Goal: Information Seeking & Learning: Find specific fact

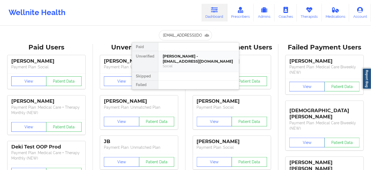
click at [182, 56] on div "[PERSON_NAME] - [EMAIL_ADDRESS][DOMAIN_NAME]" at bounding box center [199, 59] width 72 height 10
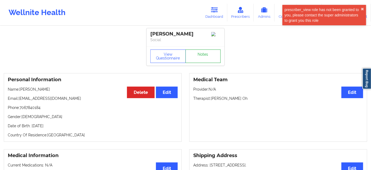
click at [202, 63] on link "Notes" at bounding box center [203, 55] width 35 height 13
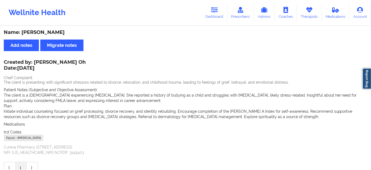
drag, startPoint x: 48, startPoint y: 31, endPoint x: 126, endPoint y: 19, distance: 79.0
click at [98, 29] on div "Name: [PERSON_NAME] Add notes Migrate notes Created by: [PERSON_NAME] Oh Date: …" at bounding box center [185, 101] width 371 height 150
copy div "[PERSON_NAME]"
drag, startPoint x: 21, startPoint y: 31, endPoint x: 90, endPoint y: 33, distance: 68.8
click at [91, 33] on div "Name: [PERSON_NAME]" at bounding box center [186, 32] width 364 height 6
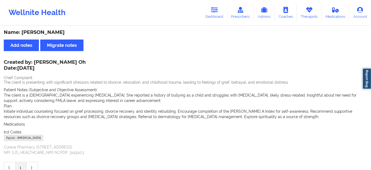
copy div "[PERSON_NAME]"
click at [212, 15] on link "Dashboard" at bounding box center [215, 13] width 26 height 18
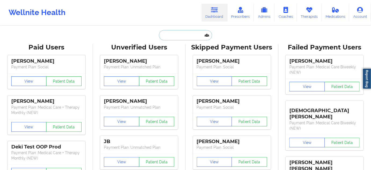
click at [188, 33] on input "text" at bounding box center [185, 35] width 53 height 10
type input "w"
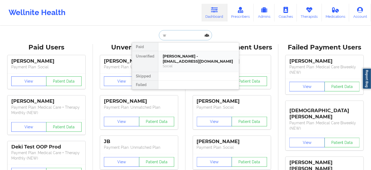
click at [177, 56] on div "[PERSON_NAME] - [EMAIL_ADDRESS][DOMAIN_NAME]" at bounding box center [199, 59] width 72 height 10
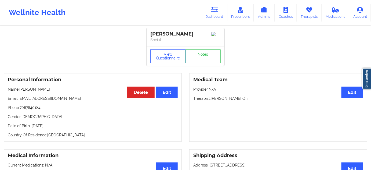
click at [160, 62] on button "View Questionnaire" at bounding box center [167, 55] width 35 height 13
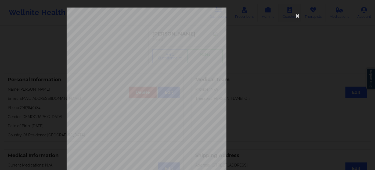
click at [295, 18] on icon at bounding box center [297, 15] width 9 height 9
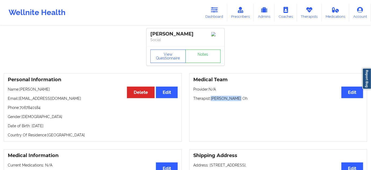
drag, startPoint x: 212, startPoint y: 105, endPoint x: 243, endPoint y: 105, distance: 30.9
click at [243, 101] on p "Therapist: [PERSON_NAME] Oh" at bounding box center [278, 98] width 170 height 5
copy p "[PERSON_NAME] Oh"
drag, startPoint x: 216, startPoint y: 122, endPoint x: 219, endPoint y: 114, distance: 8.6
click at [216, 122] on div "Medical Team Edit Provider: N/A Therapist: [PERSON_NAME] Oh" at bounding box center [278, 107] width 178 height 68
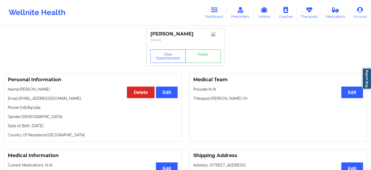
click at [219, 101] on p "Therapist: [PERSON_NAME] Oh" at bounding box center [278, 98] width 170 height 5
copy p "[PERSON_NAME]"
click at [168, 61] on button "View Questionnaire" at bounding box center [167, 55] width 35 height 13
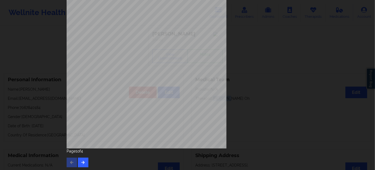
scroll to position [86, 0]
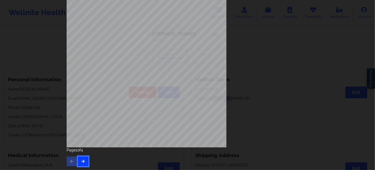
click at [84, 161] on icon "button" at bounding box center [83, 160] width 5 height 3
click at [81, 165] on button "button" at bounding box center [83, 161] width 10 height 10
click at [84, 159] on button "button" at bounding box center [83, 161] width 10 height 10
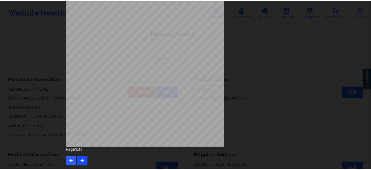
scroll to position [0, 0]
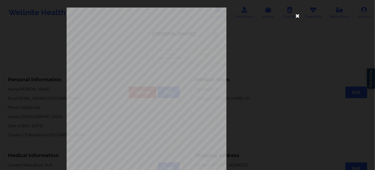
click at [295, 16] on icon at bounding box center [297, 15] width 9 height 9
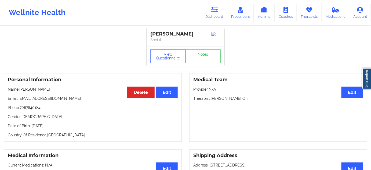
drag, startPoint x: 151, startPoint y: 31, endPoint x: 179, endPoint y: 38, distance: 28.7
click at [172, 37] on div "[PERSON_NAME]" at bounding box center [185, 34] width 70 height 6
copy div "[PERSON_NAME]"
click at [220, 16] on link "Dashboard" at bounding box center [215, 13] width 26 height 18
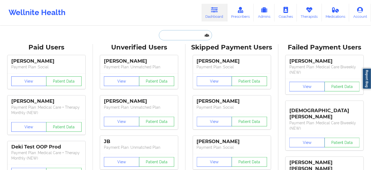
click at [184, 33] on input "text" at bounding box center [185, 35] width 53 height 10
paste input "[EMAIL_ADDRESS][DOMAIN_NAME]"
type input "[EMAIL_ADDRESS][DOMAIN_NAME]"
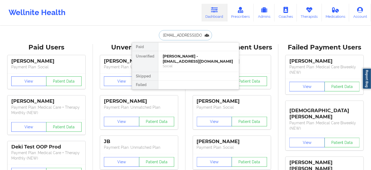
click at [181, 59] on div "[PERSON_NAME] - [EMAIL_ADDRESS][DOMAIN_NAME]" at bounding box center [199, 59] width 72 height 10
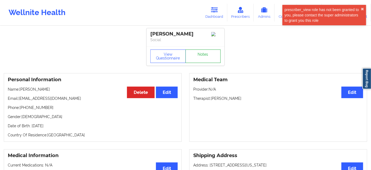
click at [198, 57] on link "Notes" at bounding box center [203, 55] width 35 height 13
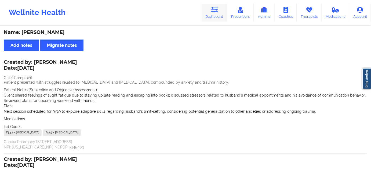
click at [213, 8] on icon at bounding box center [214, 10] width 7 height 6
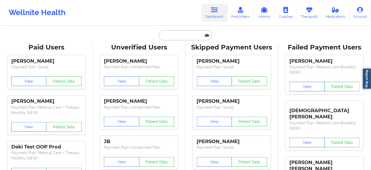
drag, startPoint x: 213, startPoint y: 8, endPoint x: 184, endPoint y: 38, distance: 41.6
click at [184, 38] on input "text" at bounding box center [185, 35] width 53 height 10
paste input "[EMAIL_ADDRESS][DOMAIN_NAME]"
type input "[EMAIL_ADDRESS][DOMAIN_NAME]"
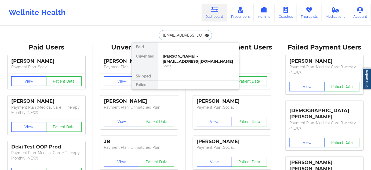
click at [172, 64] on div "Social" at bounding box center [199, 66] width 72 height 5
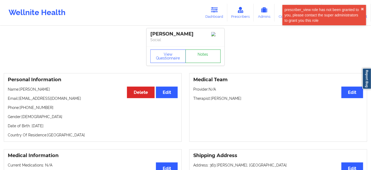
click at [202, 60] on link "Notes" at bounding box center [203, 55] width 35 height 13
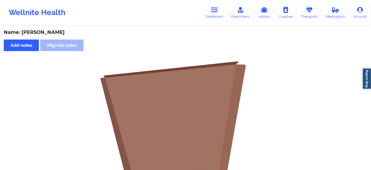
click at [51, 32] on div "Name: [PERSON_NAME]" at bounding box center [186, 32] width 364 height 6
copy div "[PERSON_NAME]"
click at [219, 12] on link "Dashboard" at bounding box center [215, 13] width 26 height 18
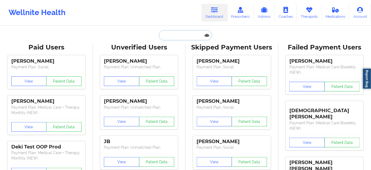
click at [189, 38] on input "text" at bounding box center [185, 35] width 53 height 10
type input "s"
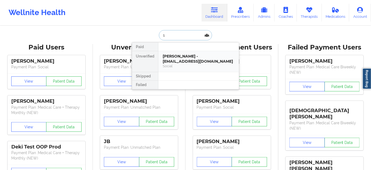
click at [181, 56] on div "[PERSON_NAME] - [EMAIL_ADDRESS][DOMAIN_NAME]" at bounding box center [199, 59] width 72 height 10
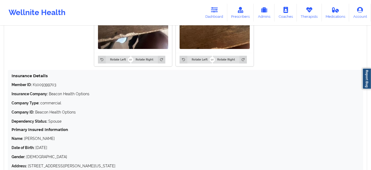
scroll to position [521, 0]
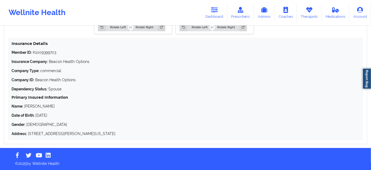
click at [42, 107] on p "Name: [PERSON_NAME]" at bounding box center [186, 105] width 348 height 5
copy p "Cright"
click at [30, 107] on p "Name: [PERSON_NAME]" at bounding box center [186, 105] width 348 height 5
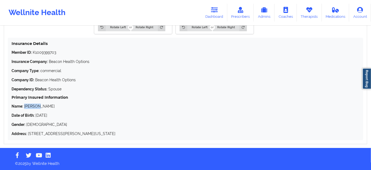
copy p "[PERSON_NAME]"
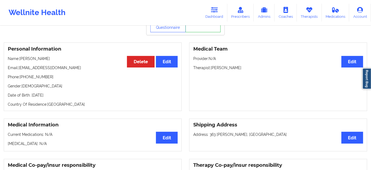
scroll to position [0, 0]
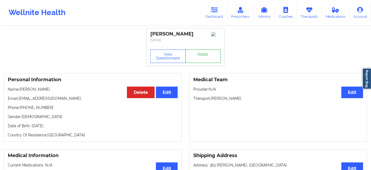
click at [198, 57] on link "Notes" at bounding box center [203, 55] width 35 height 13
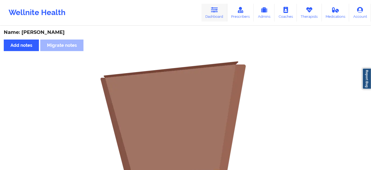
click at [218, 11] on icon at bounding box center [214, 10] width 7 height 6
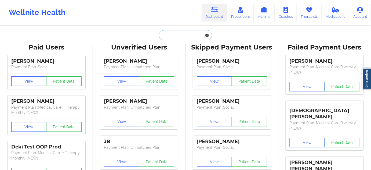
click at [183, 37] on input "text" at bounding box center [185, 35] width 53 height 10
paste input "[EMAIL_ADDRESS][DOMAIN_NAME]"
type input "[EMAIL_ADDRESS][DOMAIN_NAME]"
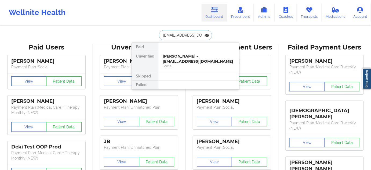
scroll to position [0, 18]
click at [183, 56] on div "[PERSON_NAME] - [EMAIL_ADDRESS][DOMAIN_NAME]" at bounding box center [199, 59] width 72 height 10
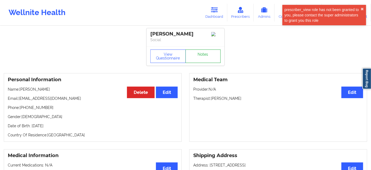
click at [203, 63] on link "Notes" at bounding box center [203, 55] width 35 height 13
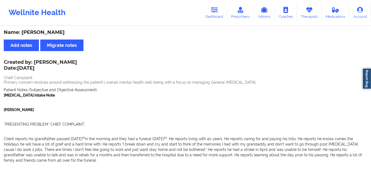
click at [57, 32] on div "Name: [PERSON_NAME]" at bounding box center [186, 32] width 364 height 6
copy div "[PERSON_NAME]"
drag, startPoint x: 22, startPoint y: 31, endPoint x: 103, endPoint y: 28, distance: 80.6
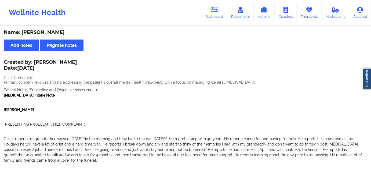
copy div "[PERSON_NAME]"
click at [212, 8] on icon at bounding box center [214, 10] width 7 height 6
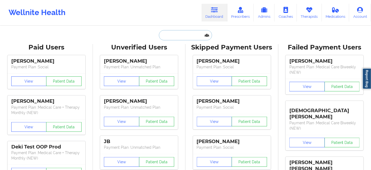
click at [181, 35] on input "text" at bounding box center [185, 35] width 53 height 10
type input "d"
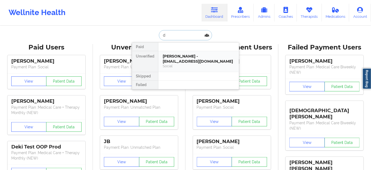
click at [181, 56] on div "[PERSON_NAME] - [EMAIL_ADDRESS][DOMAIN_NAME]" at bounding box center [199, 59] width 72 height 10
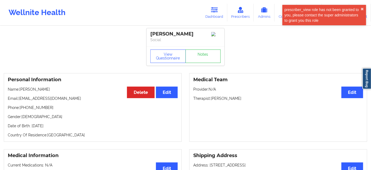
drag, startPoint x: 211, startPoint y: 104, endPoint x: 244, endPoint y: 103, distance: 33.6
click at [244, 101] on p "Therapist: [PERSON_NAME]" at bounding box center [278, 98] width 170 height 5
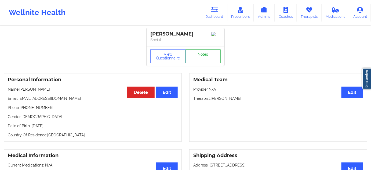
click at [202, 63] on link "Notes" at bounding box center [203, 55] width 35 height 13
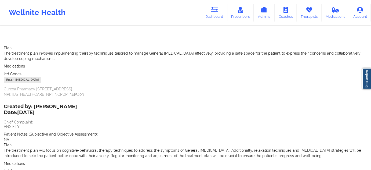
scroll to position [602, 0]
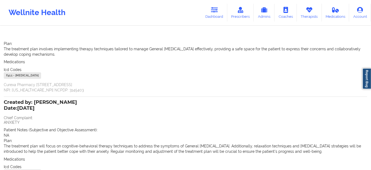
click at [8, 72] on div "Icd Codes [MEDICAL_DATA] - [MEDICAL_DATA]" at bounding box center [186, 73] width 364 height 13
click at [8, 76] on div "F41.1 - [MEDICAL_DATA]" at bounding box center [22, 75] width 37 height 6
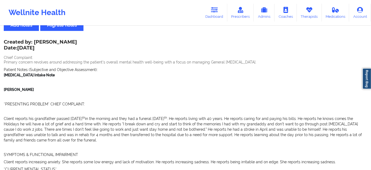
scroll to position [0, 0]
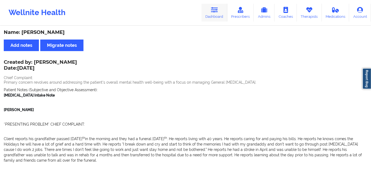
click at [219, 15] on link "Dashboard" at bounding box center [215, 13] width 26 height 18
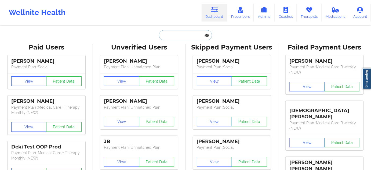
click at [187, 37] on input "text" at bounding box center [185, 35] width 53 height 10
paste input "[EMAIL_ADDRESS][DOMAIN_NAME]"
type input "[EMAIL_ADDRESS][DOMAIN_NAME]"
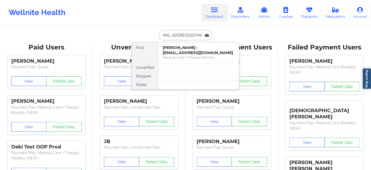
click at [183, 58] on div "Medical Care + Therapy Monthly" at bounding box center [199, 57] width 72 height 5
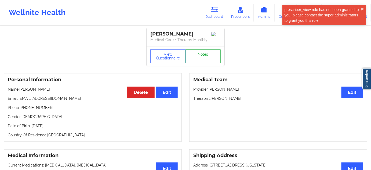
click at [204, 58] on link "Notes" at bounding box center [203, 55] width 35 height 13
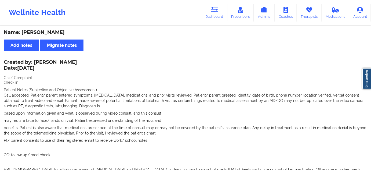
drag, startPoint x: 38, startPoint y: 31, endPoint x: 76, endPoint y: 28, distance: 37.5
drag, startPoint x: 22, startPoint y: 31, endPoint x: 75, endPoint y: 28, distance: 52.4
click at [228, 14] on link "Prescribers" at bounding box center [240, 13] width 27 height 18
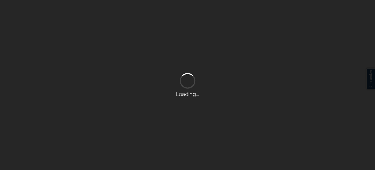
click at [222, 12] on div "Loading..." at bounding box center [187, 85] width 375 height 170
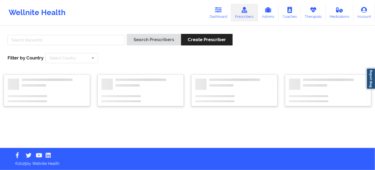
click at [222, 12] on icon at bounding box center [218, 10] width 7 height 6
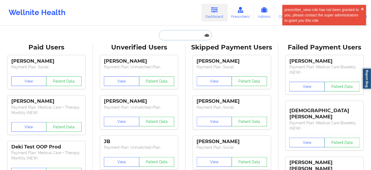
click at [192, 33] on input "text" at bounding box center [185, 35] width 53 height 10
paste input "[EMAIL_ADDRESS][DOMAIN_NAME]"
type input "[EMAIL_ADDRESS][DOMAIN_NAME]"
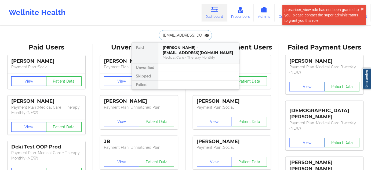
click at [185, 52] on div "[PERSON_NAME] - [EMAIL_ADDRESS][DOMAIN_NAME]" at bounding box center [199, 50] width 72 height 10
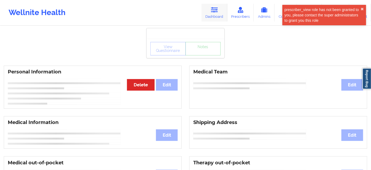
click at [218, 11] on icon at bounding box center [214, 10] width 7 height 6
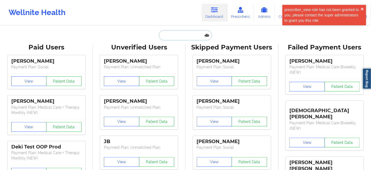
click at [192, 34] on input "text" at bounding box center [185, 35] width 53 height 10
paste input "[EMAIL_ADDRESS][DOMAIN_NAME]"
type input "[EMAIL_ADDRESS][DOMAIN_NAME]"
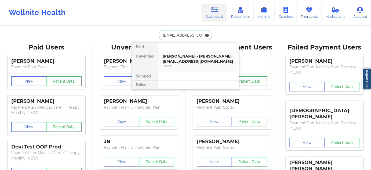
click at [187, 54] on div "[PERSON_NAME] - [PERSON_NAME][EMAIL_ADDRESS][DOMAIN_NAME]" at bounding box center [199, 59] width 72 height 10
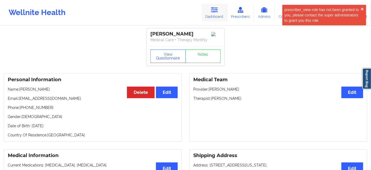
click at [209, 12] on link "Dashboard" at bounding box center [215, 13] width 26 height 18
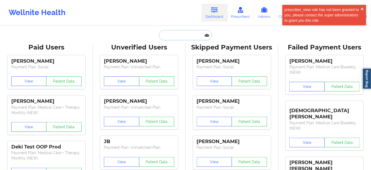
click at [185, 35] on input "text" at bounding box center [185, 35] width 53 height 10
paste input "[EMAIL_ADDRESS][DOMAIN_NAME]"
type input "[EMAIL_ADDRESS][DOMAIN_NAME]"
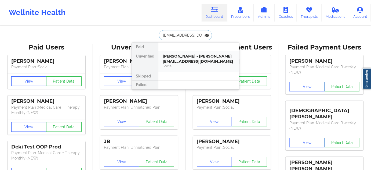
click at [179, 58] on div "[PERSON_NAME] - [PERSON_NAME][EMAIL_ADDRESS][DOMAIN_NAME]" at bounding box center [199, 59] width 72 height 10
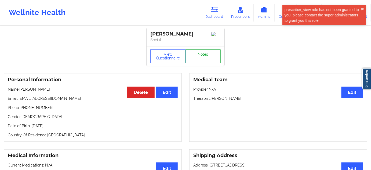
click at [207, 56] on link "Notes" at bounding box center [203, 55] width 35 height 13
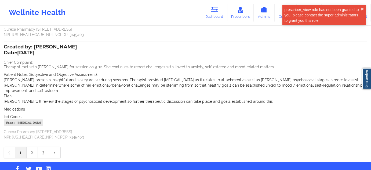
scroll to position [97, 0]
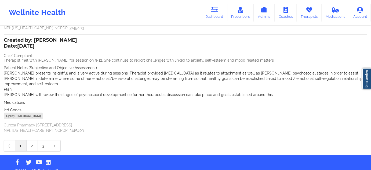
click at [12, 113] on div "F43.23 - [MEDICAL_DATA]" at bounding box center [23, 116] width 39 height 6
click at [214, 12] on icon at bounding box center [214, 10] width 7 height 6
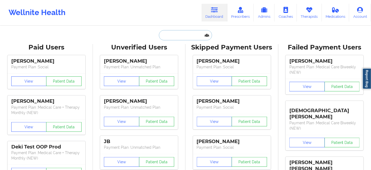
click at [176, 36] on input "text" at bounding box center [185, 35] width 53 height 10
paste input "[EMAIL_ADDRESS][DOMAIN_NAME]"
type input "[EMAIL_ADDRESS][DOMAIN_NAME]"
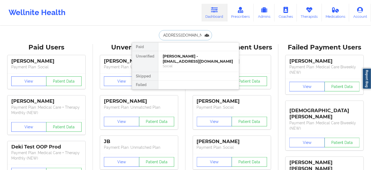
click at [176, 57] on div "[PERSON_NAME] - [EMAIL_ADDRESS][DOMAIN_NAME]" at bounding box center [199, 59] width 72 height 10
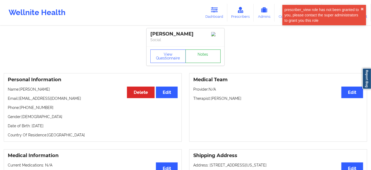
click at [202, 61] on link "Notes" at bounding box center [203, 55] width 35 height 13
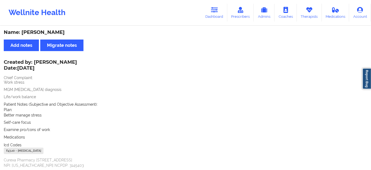
drag, startPoint x: 23, startPoint y: 32, endPoint x: 80, endPoint y: 28, distance: 57.4
click at [80, 28] on div "Name: [PERSON_NAME] Add notes Migrate notes Created by: [PERSON_NAME] Date: [DA…" at bounding box center [185, 107] width 371 height 163
drag, startPoint x: 217, startPoint y: 16, endPoint x: 202, endPoint y: 24, distance: 17.8
click at [217, 16] on link "Dashboard" at bounding box center [215, 13] width 26 height 18
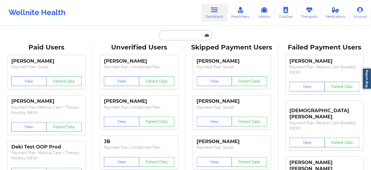
click at [187, 35] on input "text" at bounding box center [185, 35] width 53 height 10
type input "s"
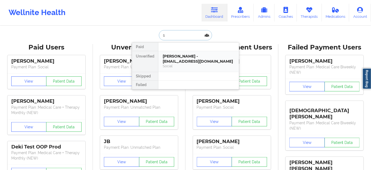
click at [184, 54] on div "[PERSON_NAME] - [EMAIL_ADDRESS][DOMAIN_NAME]" at bounding box center [199, 59] width 72 height 10
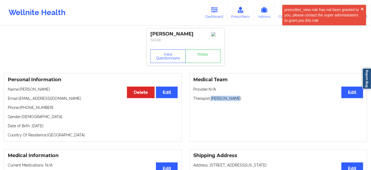
drag, startPoint x: 211, startPoint y: 99, endPoint x: 243, endPoint y: 99, distance: 32.0
click at [243, 99] on p "Therapist: [PERSON_NAME]" at bounding box center [278, 98] width 170 height 5
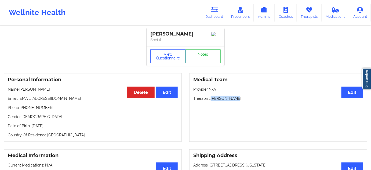
click at [174, 59] on button "View Questionnaire" at bounding box center [167, 55] width 35 height 13
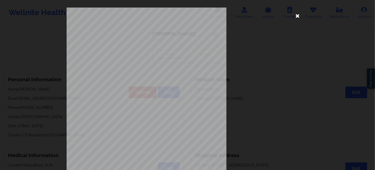
click at [294, 16] on icon at bounding box center [297, 15] width 9 height 9
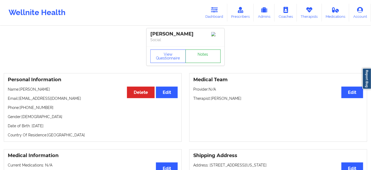
click at [193, 56] on link "Notes" at bounding box center [203, 55] width 35 height 13
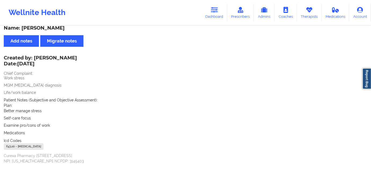
scroll to position [16, 0]
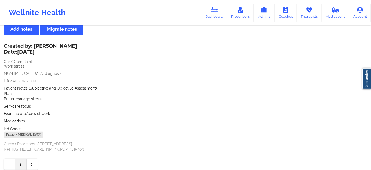
click at [13, 134] on div "F43.20 - [MEDICAL_DATA]" at bounding box center [24, 134] width 40 height 6
click at [215, 13] on link "Dashboard" at bounding box center [215, 13] width 26 height 18
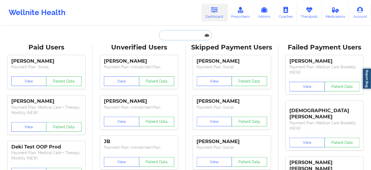
click at [186, 33] on input "text" at bounding box center [185, 35] width 53 height 10
type input "w"
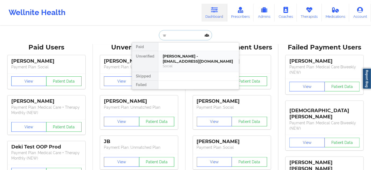
click at [182, 56] on div "[PERSON_NAME] - [EMAIL_ADDRESS][DOMAIN_NAME]" at bounding box center [199, 59] width 72 height 10
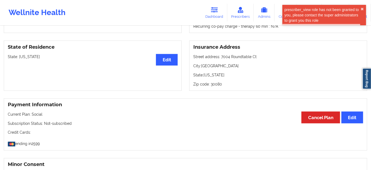
scroll to position [195, 0]
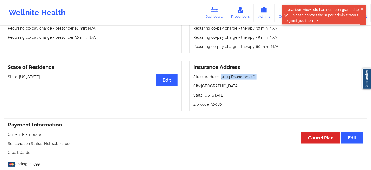
drag, startPoint x: 220, startPoint y: 78, endPoint x: 261, endPoint y: 76, distance: 41.1
click at [261, 76] on p "Street address: [STREET_ADDRESS]" at bounding box center [278, 76] width 170 height 5
click at [209, 89] on p "City: [GEOGRAPHIC_DATA]" at bounding box center [278, 85] width 170 height 5
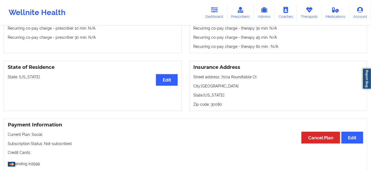
click at [220, 105] on p "Zip code: 30080" at bounding box center [278, 103] width 170 height 5
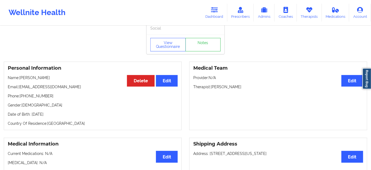
scroll to position [0, 0]
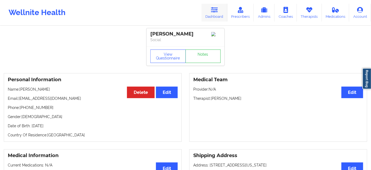
click at [213, 13] on link "Dashboard" at bounding box center [215, 13] width 26 height 18
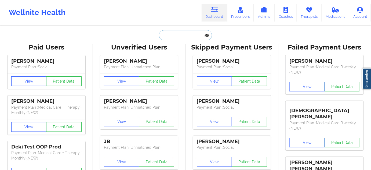
click at [181, 32] on input "text" at bounding box center [185, 35] width 53 height 10
paste input "[EMAIL_ADDRESS][DOMAIN_NAME]"
type input "[EMAIL_ADDRESS][DOMAIN_NAME]"
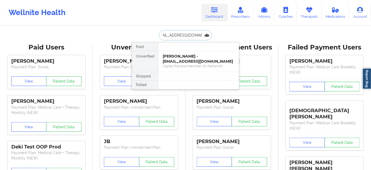
click at [179, 59] on div "[PERSON_NAME] - [EMAIL_ADDRESS][DOMAIN_NAME]" at bounding box center [199, 59] width 72 height 10
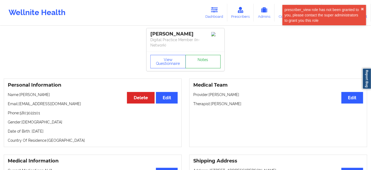
click at [202, 58] on link "Notes" at bounding box center [203, 61] width 35 height 13
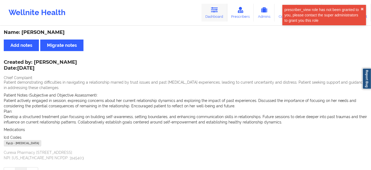
click at [221, 10] on link "Dashboard" at bounding box center [215, 13] width 26 height 18
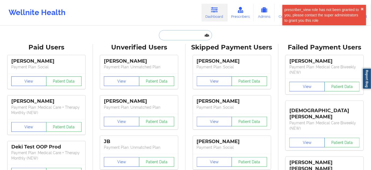
click at [191, 35] on input "text" at bounding box center [185, 35] width 53 height 10
type input "d"
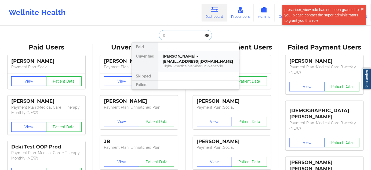
click at [184, 55] on div "[PERSON_NAME] - [EMAIL_ADDRESS][DOMAIN_NAME]" at bounding box center [199, 59] width 72 height 10
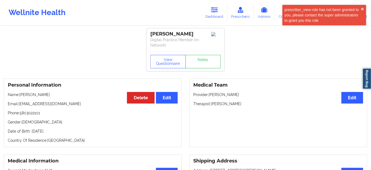
click at [174, 32] on div "[PERSON_NAME]" at bounding box center [185, 34] width 70 height 6
click at [183, 31] on div "[PERSON_NAME]" at bounding box center [185, 34] width 70 height 6
drag, startPoint x: 147, startPoint y: 34, endPoint x: 184, endPoint y: 31, distance: 36.7
click at [184, 31] on div "[PERSON_NAME] Digital Practice Member (In-Network)" at bounding box center [186, 39] width 78 height 23
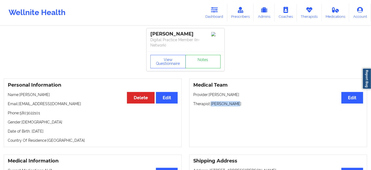
drag, startPoint x: 212, startPoint y: 103, endPoint x: 245, endPoint y: 103, distance: 33.3
click at [245, 103] on p "Therapist: [PERSON_NAME]" at bounding box center [278, 103] width 170 height 5
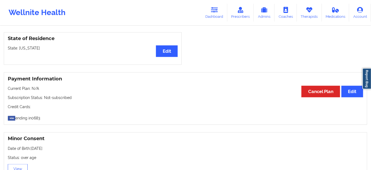
scroll to position [97, 0]
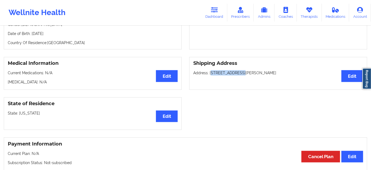
drag, startPoint x: 211, startPoint y: 71, endPoint x: 240, endPoint y: 72, distance: 29.3
click at [240, 72] on p "Address: [STREET_ADDRESS][PERSON_NAME]" at bounding box center [278, 72] width 170 height 5
click at [252, 71] on p "Address: [STREET_ADDRESS][PERSON_NAME]" at bounding box center [278, 72] width 170 height 5
click at [278, 71] on p "Address: [STREET_ADDRESS][PERSON_NAME]" at bounding box center [278, 72] width 170 height 5
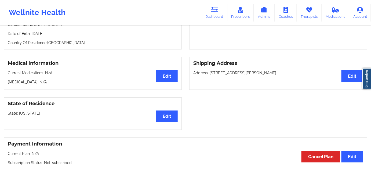
click at [278, 71] on p "Address: [STREET_ADDRESS][PERSON_NAME]" at bounding box center [278, 72] width 170 height 5
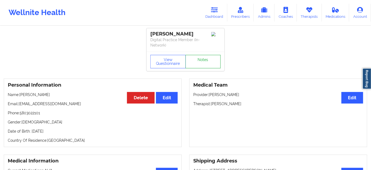
click at [207, 65] on link "Notes" at bounding box center [203, 61] width 35 height 13
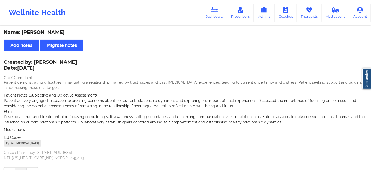
click at [9, 144] on div "F41.9 - [MEDICAL_DATA]" at bounding box center [23, 143] width 38 height 6
